Goal: Find specific page/section: Find specific page/section

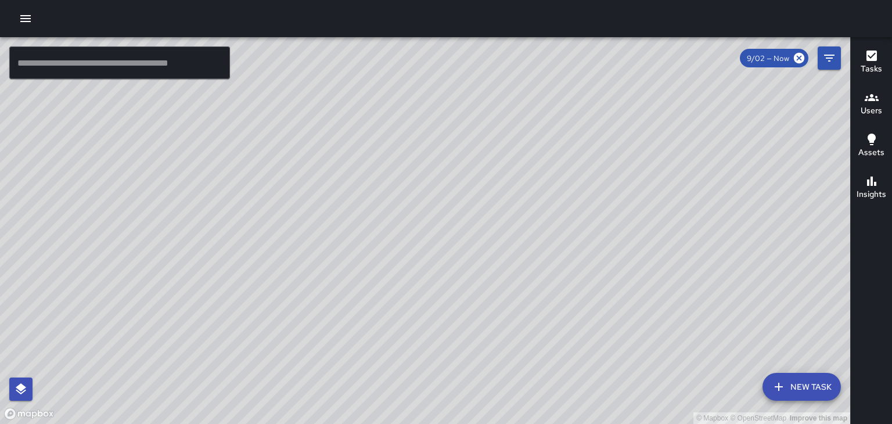
click at [23, 16] on icon "button" at bounding box center [25, 18] width 10 height 7
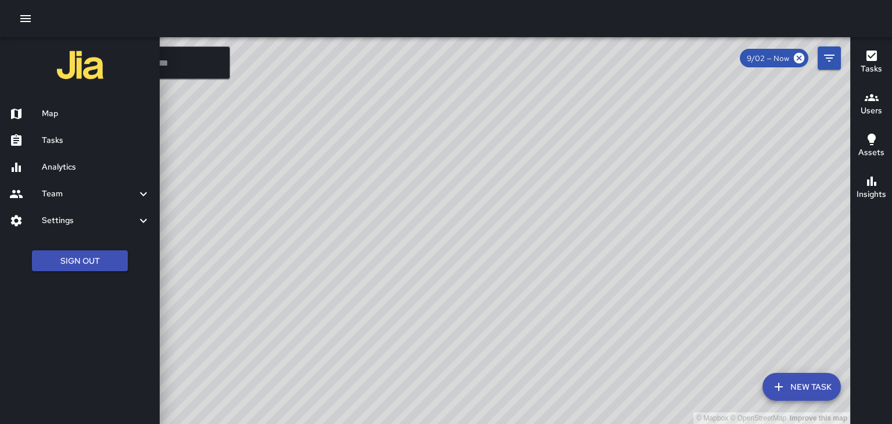
click at [50, 142] on h6 "Tasks" at bounding box center [96, 140] width 109 height 13
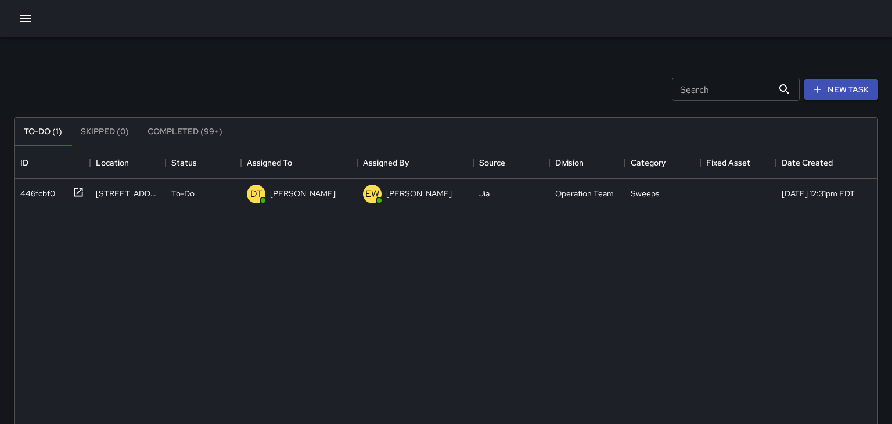
scroll to position [492, 863]
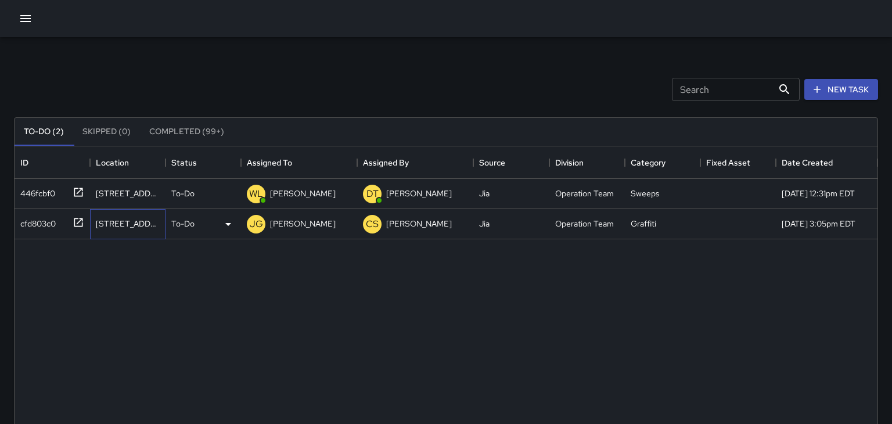
click at [129, 230] on div "12 College Street" at bounding box center [128, 224] width 76 height 30
click at [31, 224] on div "cfd803c0" at bounding box center [36, 221] width 40 height 16
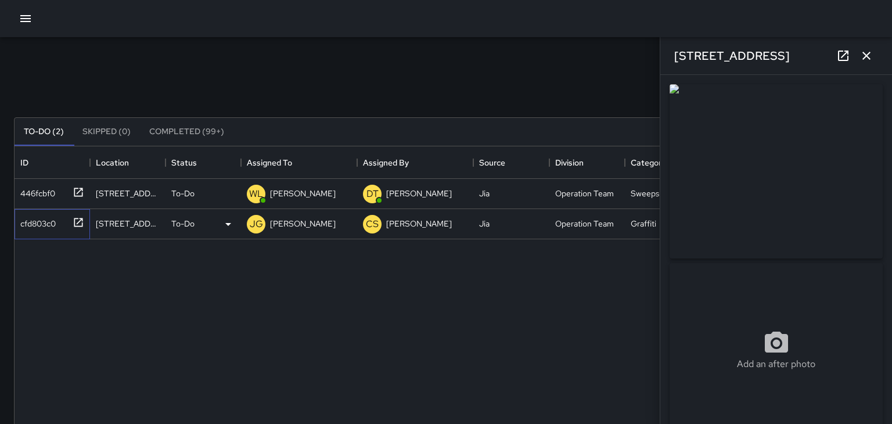
type input "**********"
click at [20, 15] on icon "button" at bounding box center [26, 19] width 14 height 14
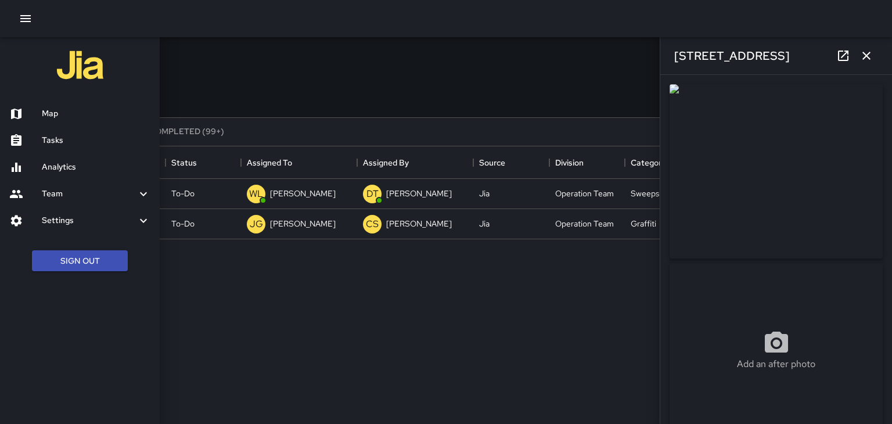
click at [55, 120] on h6 "Map" at bounding box center [96, 113] width 109 height 13
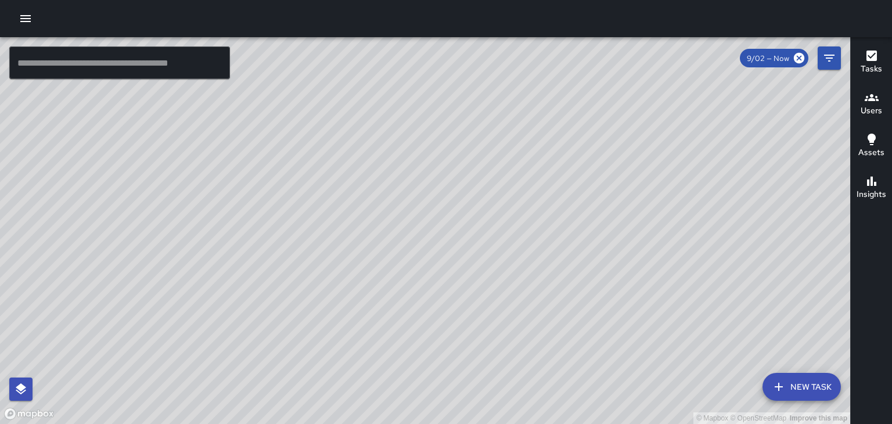
click at [333, 167] on div "© Mapbox © OpenStreetMap Improve this map" at bounding box center [425, 230] width 850 height 387
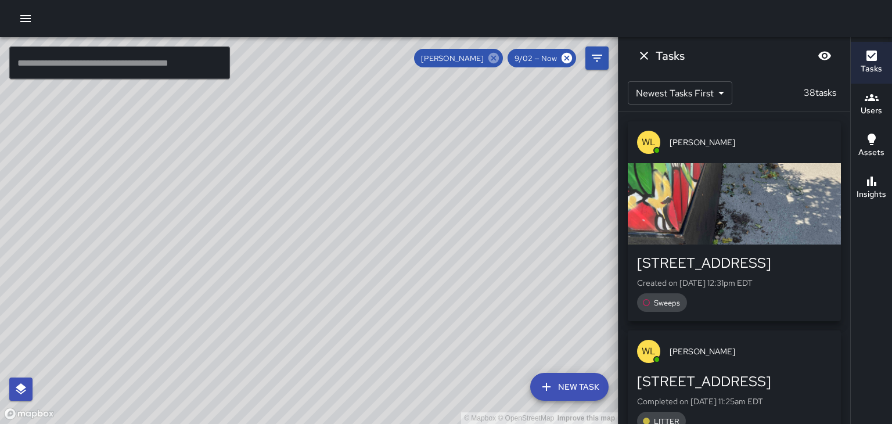
click at [491, 60] on icon at bounding box center [493, 58] width 10 height 10
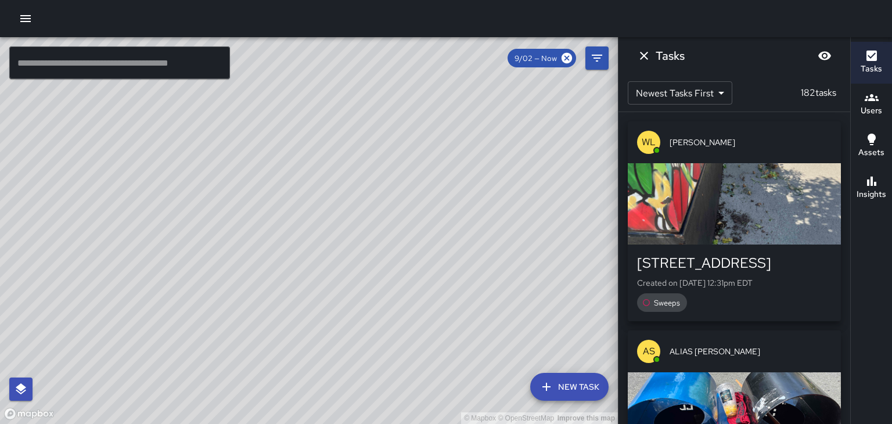
click at [279, 206] on div "© Mapbox © OpenStreetMap Improve this map" at bounding box center [309, 230] width 618 height 387
click at [262, 211] on div "© Mapbox © OpenStreetMap Improve this map" at bounding box center [309, 230] width 618 height 387
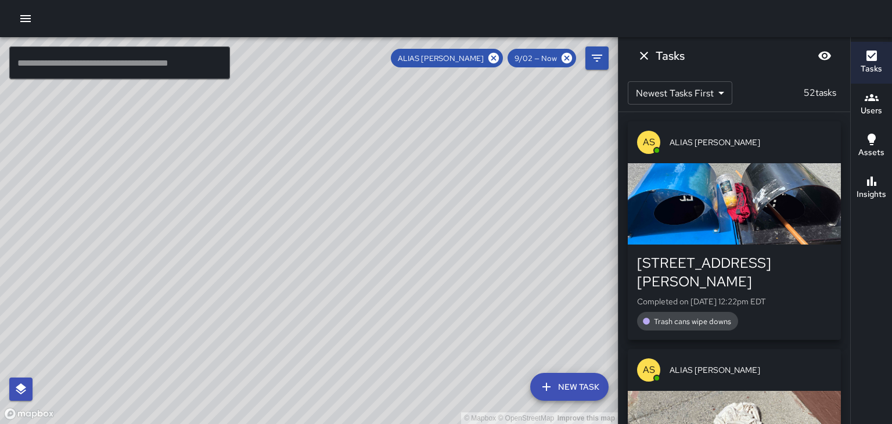
click at [51, 216] on div "© Mapbox © OpenStreetMap Improve this map" at bounding box center [309, 230] width 618 height 387
click at [51, 215] on div "© Mapbox © OpenStreetMap Improve this map" at bounding box center [309, 230] width 618 height 387
click at [499, 56] on icon at bounding box center [493, 58] width 10 height 10
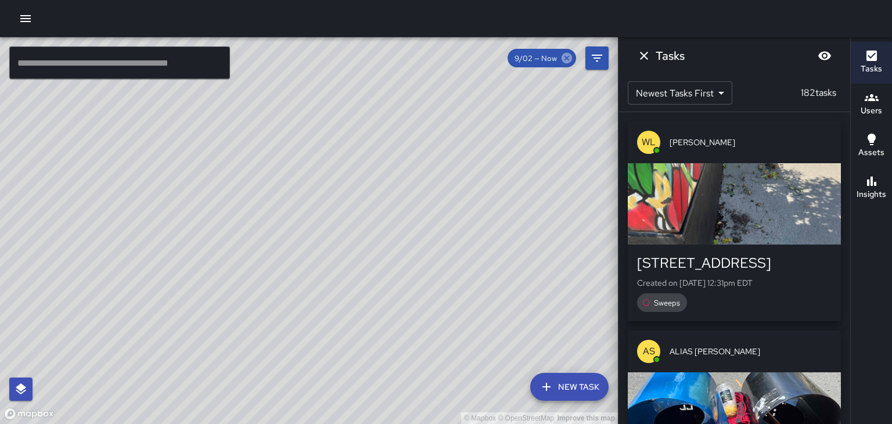
click at [566, 64] on icon at bounding box center [567, 58] width 13 height 13
click at [567, 62] on icon at bounding box center [567, 58] width 10 height 10
click at [650, 46] on button "Dismiss" at bounding box center [644, 55] width 23 height 23
